Goal: Task Accomplishment & Management: Manage account settings

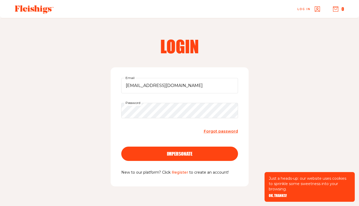
click at [182, 152] on span "impersonate" at bounding box center [179, 149] width 25 height 5
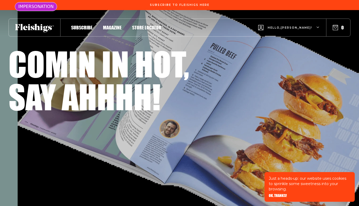
click at [298, 27] on span "Hello, Barbara !" at bounding box center [290, 32] width 45 height 12
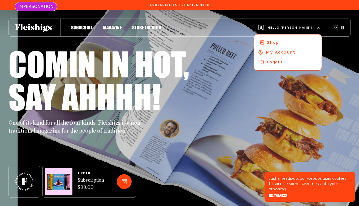
click at [292, 51] on span "My Account" at bounding box center [280, 52] width 29 height 6
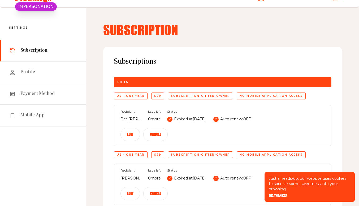
scroll to position [21, 0]
